Goal: Task Accomplishment & Management: Manage account settings

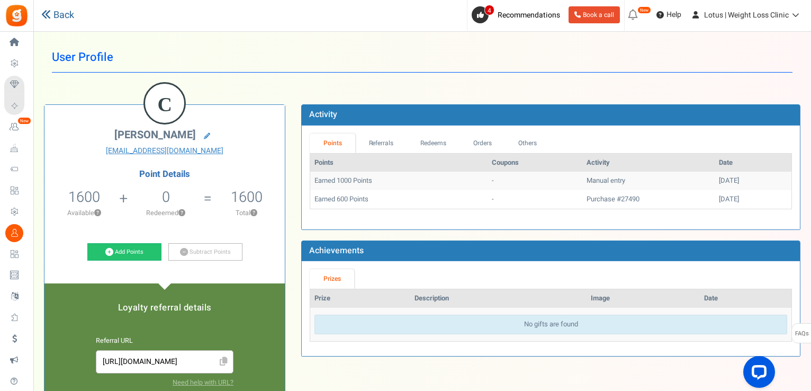
click at [45, 13] on icon at bounding box center [46, 15] width 10 height 10
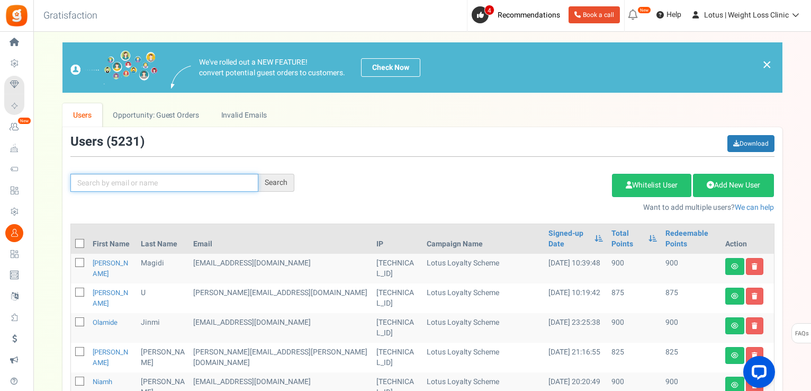
click at [150, 187] on input "text" at bounding box center [164, 183] width 188 height 18
paste input "[PERSON_NAME][EMAIL_ADDRESS][DOMAIN_NAME]"
type input "[PERSON_NAME][EMAIL_ADDRESS][DOMAIN_NAME]"
click at [273, 184] on div "Search" at bounding box center [276, 183] width 36 height 18
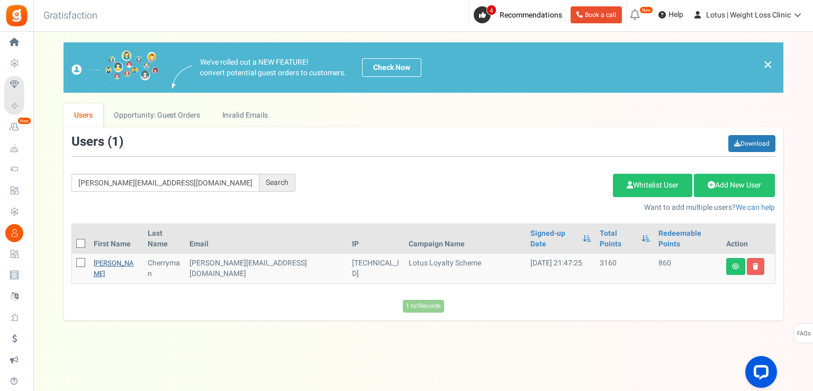
click at [97, 258] on link "[PERSON_NAME]" at bounding box center [114, 268] width 40 height 21
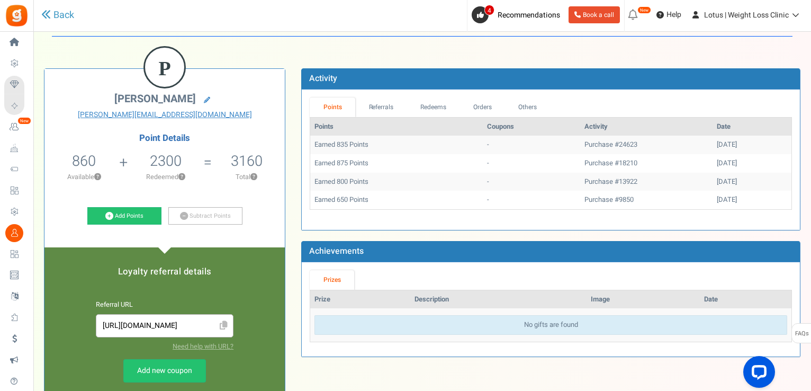
scroll to position [53, 0]
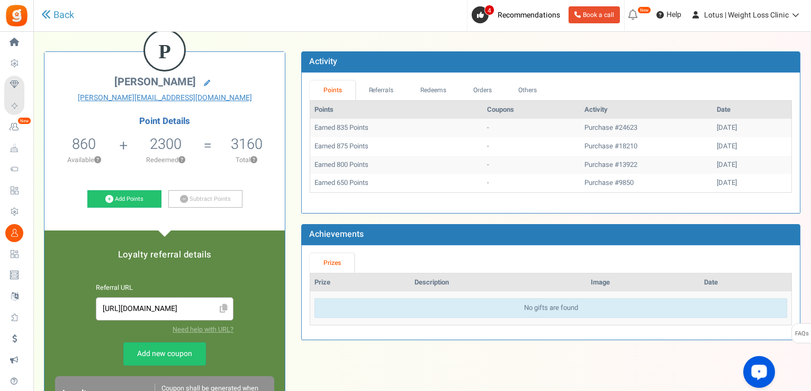
click at [82, 145] on span "860" at bounding box center [84, 143] width 24 height 21
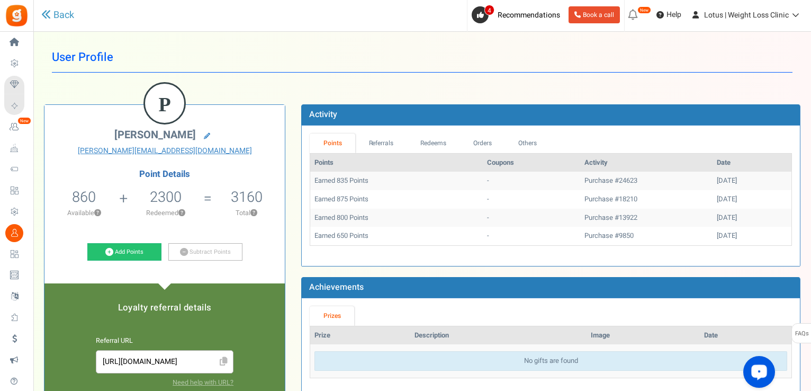
scroll to position [0, 0]
click at [78, 195] on span "860" at bounding box center [84, 196] width 24 height 21
click at [159, 201] on h5 "2300" at bounding box center [166, 197] width 32 height 16
click at [98, 248] on link "Add Points" at bounding box center [124, 252] width 74 height 18
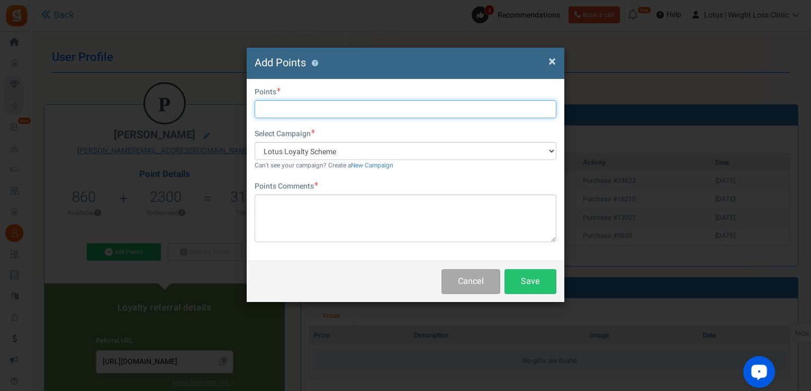
click at [283, 113] on input "text" at bounding box center [406, 109] width 302 height 18
click at [343, 112] on input "text" at bounding box center [406, 109] width 302 height 18
type input "1000"
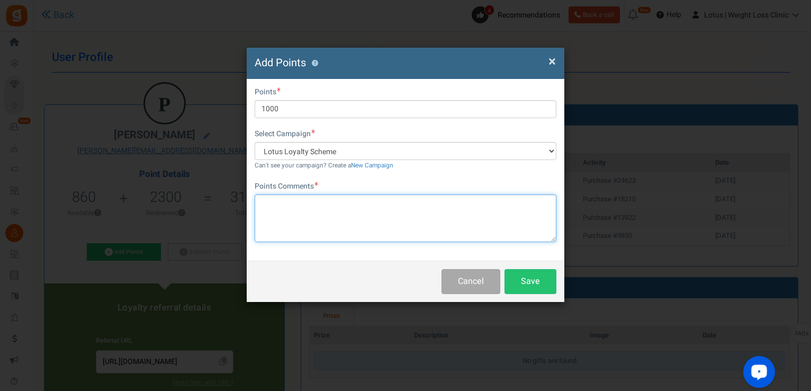
click at [331, 197] on textarea at bounding box center [406, 218] width 302 height 48
type textarea "apology for our mistake"
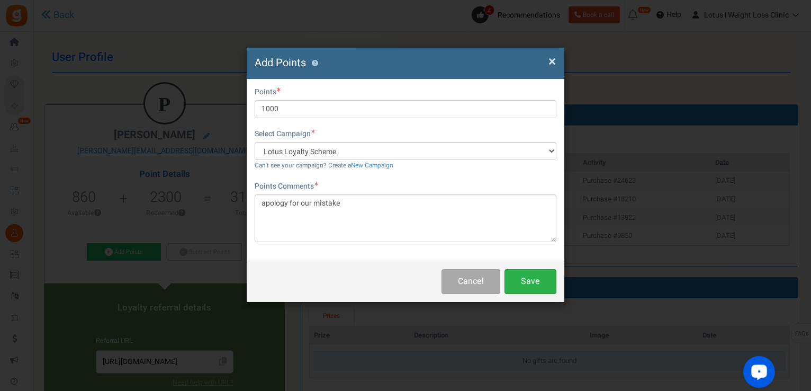
click at [527, 287] on button "Save" at bounding box center [530, 281] width 52 height 25
